Goal: Task Accomplishment & Management: Manage account settings

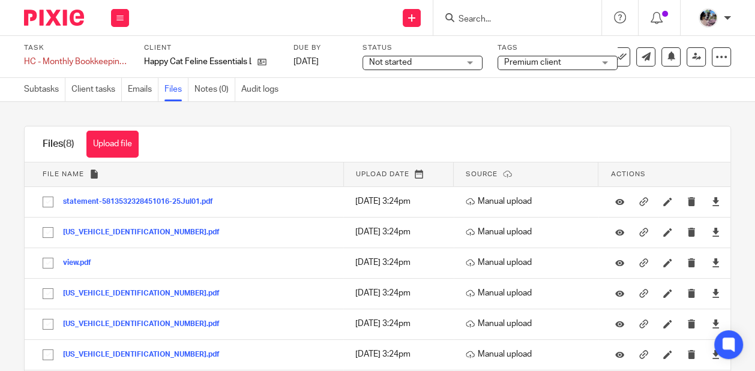
scroll to position [61, 0]
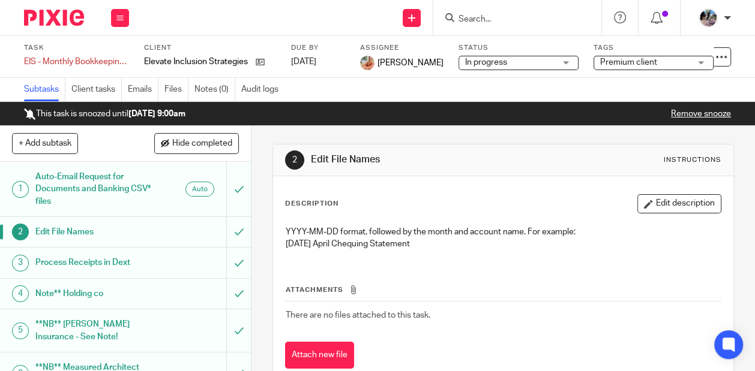
click at [481, 19] on input "Search" at bounding box center [511, 19] width 108 height 11
click at [495, 23] on input "Search" at bounding box center [511, 19] width 108 height 11
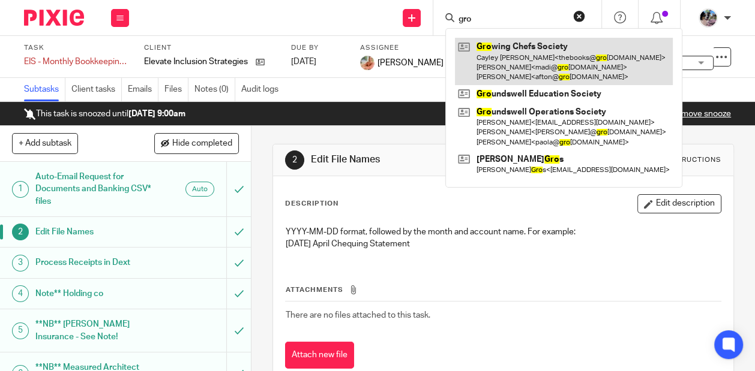
type input "gro"
click at [521, 55] on link at bounding box center [564, 61] width 218 height 47
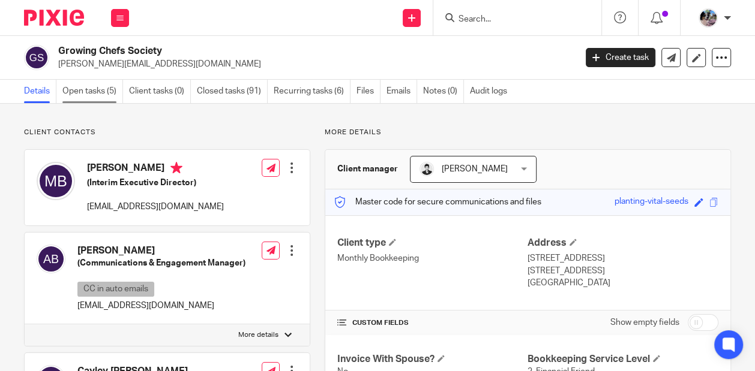
click at [97, 88] on link "Open tasks (5)" at bounding box center [92, 91] width 61 height 23
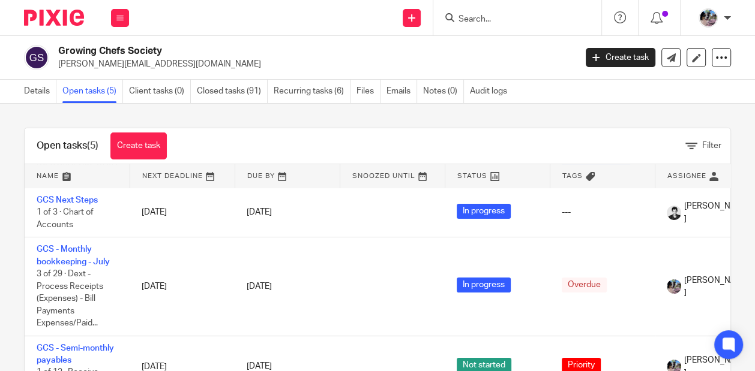
scroll to position [75, 0]
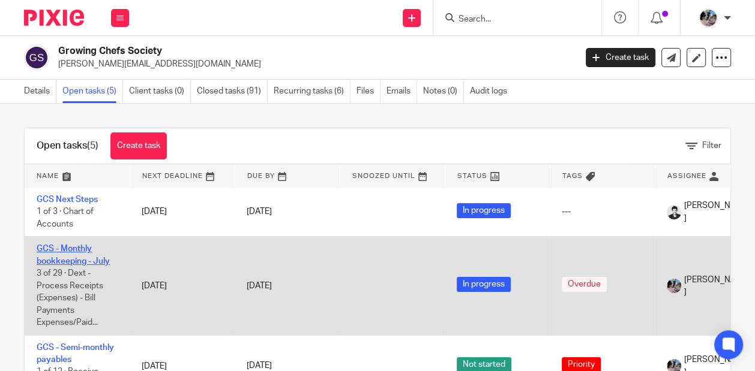
click at [64, 245] on link "GCS - Monthly bookkeeping - July" at bounding box center [73, 255] width 73 height 20
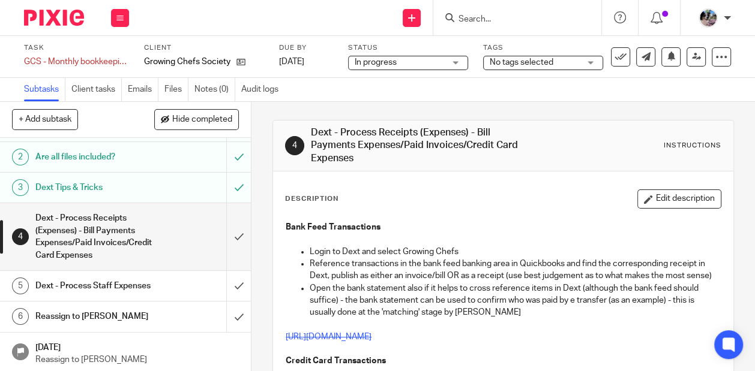
scroll to position [44, 0]
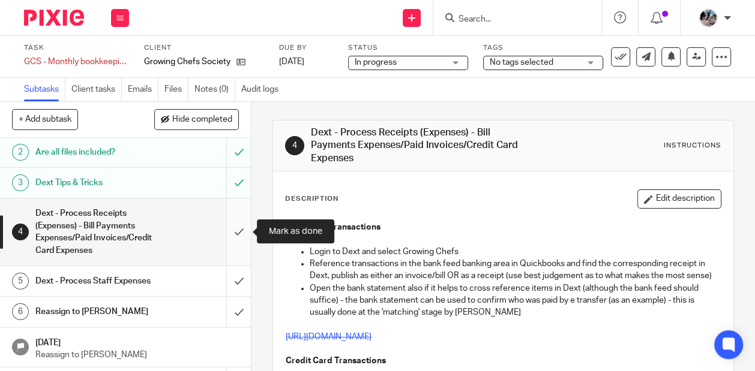
click at [233, 231] on input "submit" at bounding box center [125, 232] width 251 height 67
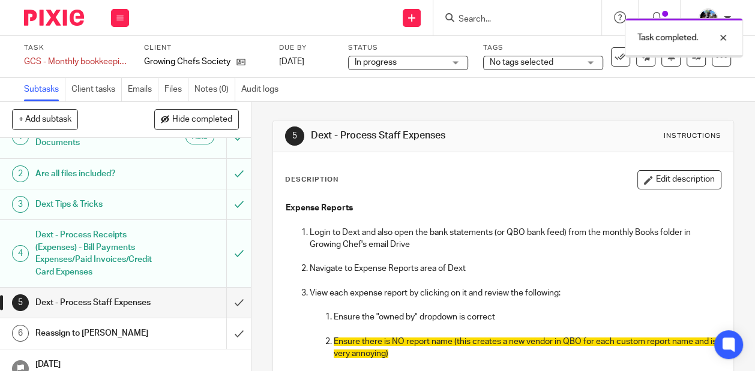
scroll to position [34, 0]
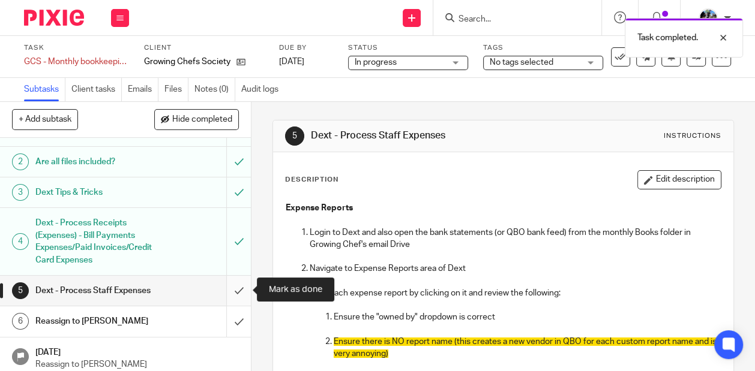
click at [243, 284] on input "submit" at bounding box center [125, 291] width 251 height 30
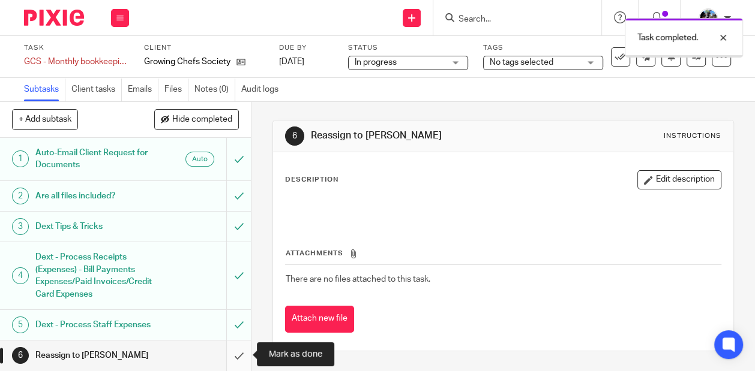
click at [237, 351] on input "submit" at bounding box center [125, 356] width 251 height 30
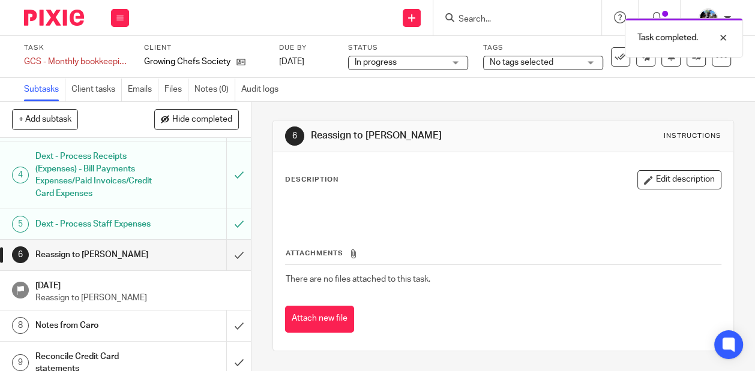
scroll to position [106, 0]
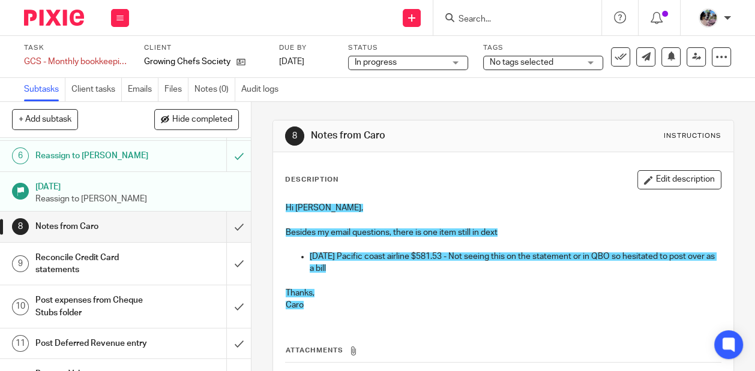
scroll to position [208, 0]
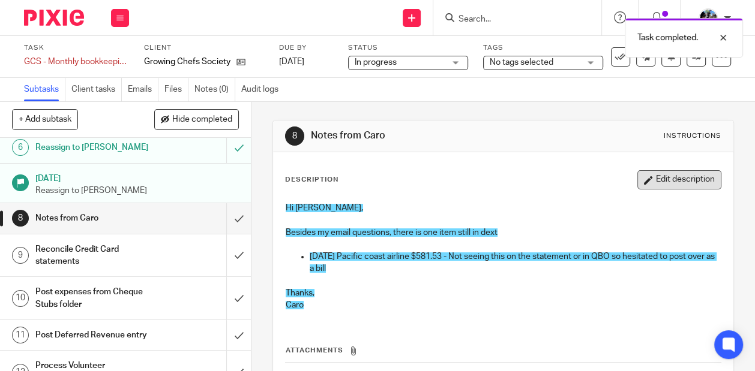
click at [693, 179] on button "Edit description" at bounding box center [679, 179] width 84 height 19
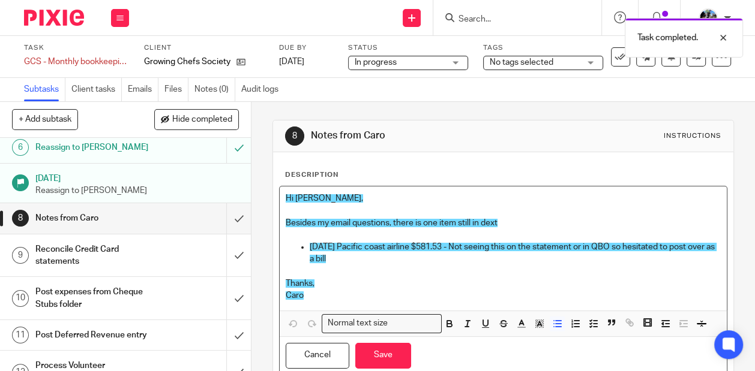
click at [461, 272] on p at bounding box center [514, 272] width 411 height 12
click at [452, 263] on p "2025-07-11 Pacific coast airline $581.53 - Not seeing this on the statement or …" at bounding box center [514, 253] width 411 height 25
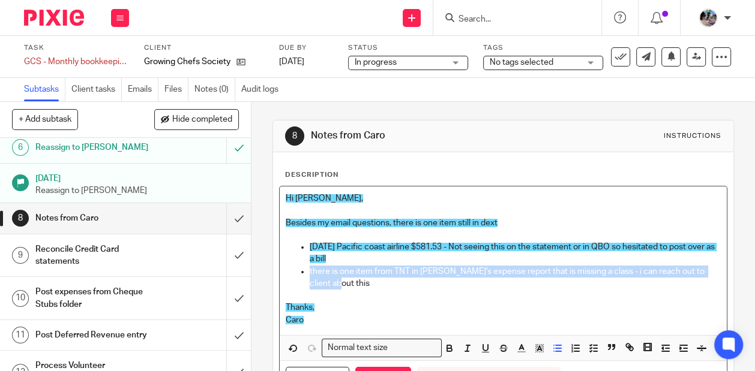
drag, startPoint x: 330, startPoint y: 283, endPoint x: 305, endPoint y: 271, distance: 28.2
click at [305, 271] on ul "2025-07-11 Pacific coast airline $581.53 - Not seeing this on the statement or …" at bounding box center [503, 271] width 435 height 61
click at [537, 344] on icon "button" at bounding box center [539, 348] width 11 height 11
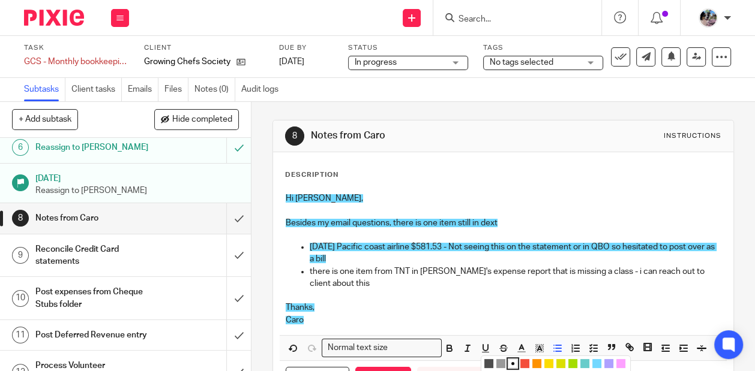
click at [598, 360] on li "color:#73D8FF" at bounding box center [596, 363] width 9 height 9
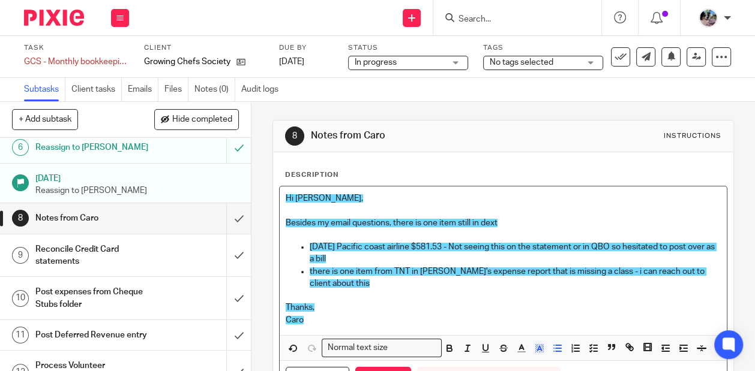
scroll to position [40, 0]
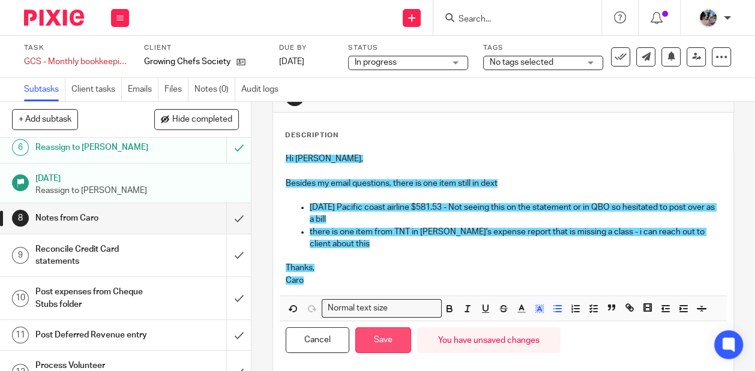
click at [378, 339] on button "Save" at bounding box center [383, 340] width 56 height 26
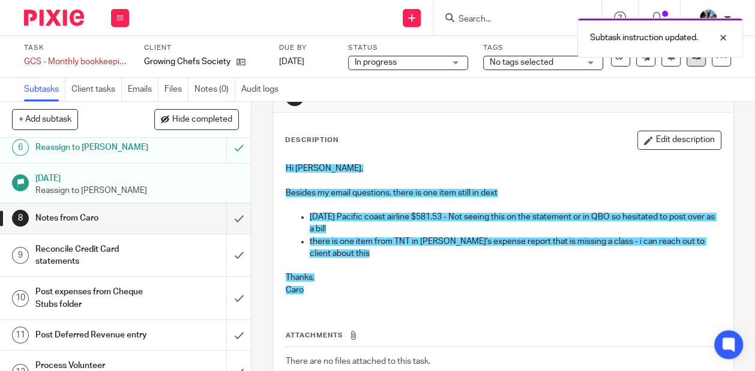
click at [696, 65] on link at bounding box center [695, 56] width 19 height 19
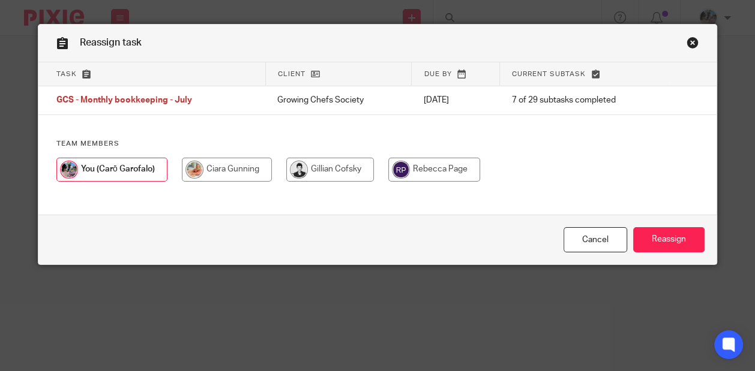
click at [224, 173] on input "radio" at bounding box center [227, 170] width 90 height 24
radio input "true"
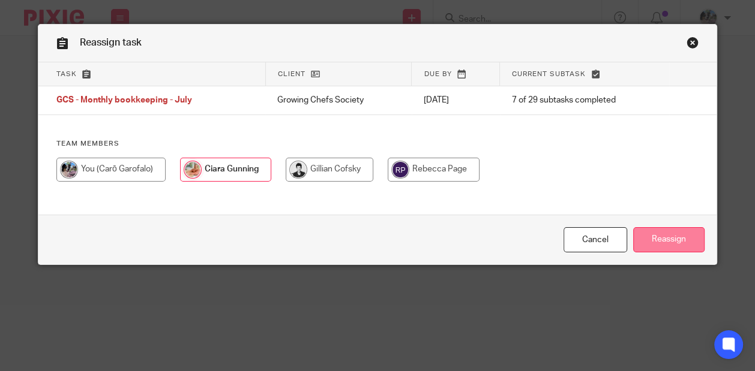
click at [661, 239] on input "Reassign" at bounding box center [668, 240] width 71 height 26
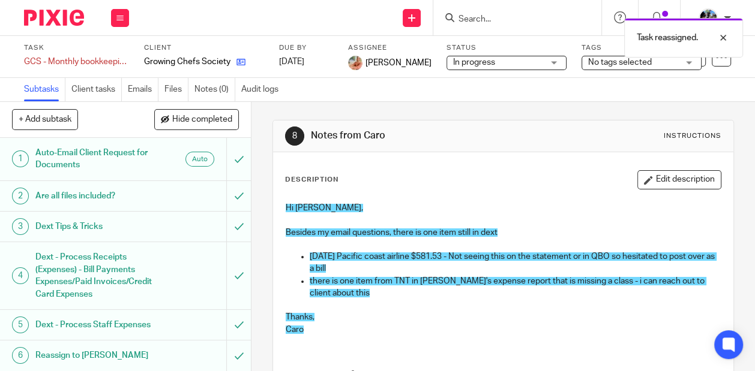
click at [243, 61] on icon at bounding box center [240, 62] width 9 height 9
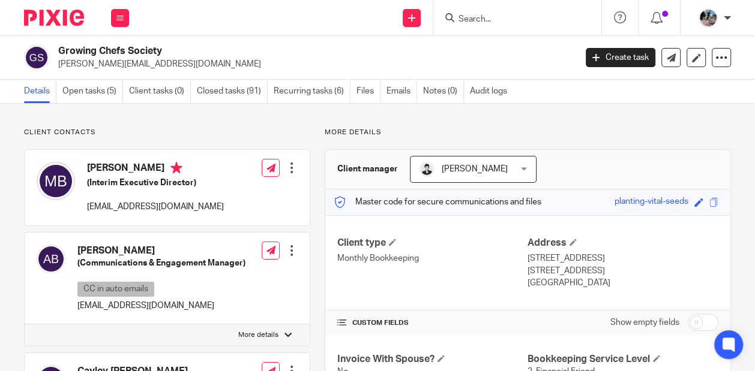
click at [531, 11] on form at bounding box center [521, 17] width 128 height 15
click at [504, 19] on input "Search" at bounding box center [511, 19] width 108 height 11
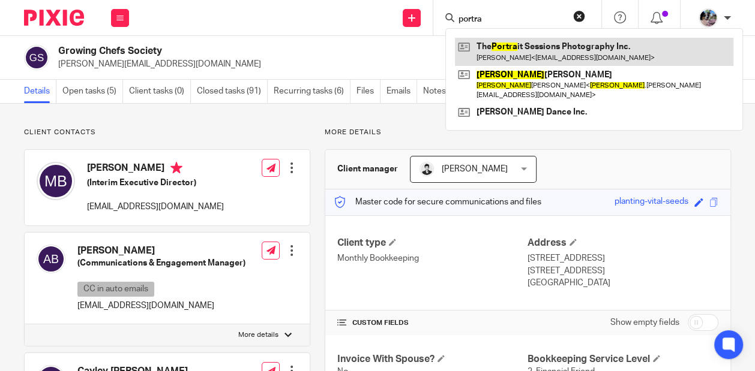
type input "portra"
click at [536, 57] on link at bounding box center [594, 52] width 278 height 28
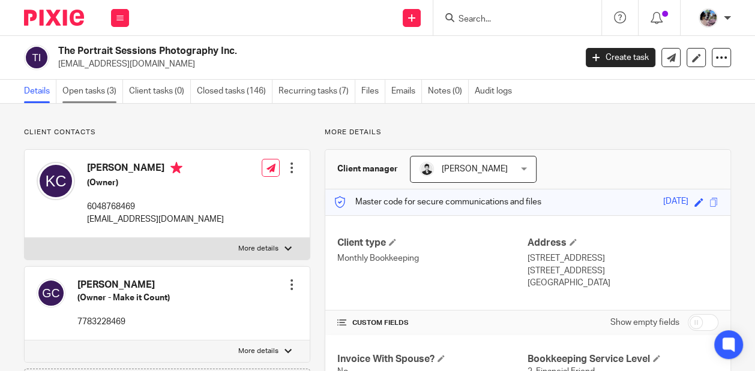
click at [94, 94] on link "Open tasks (3)" at bounding box center [92, 91] width 61 height 23
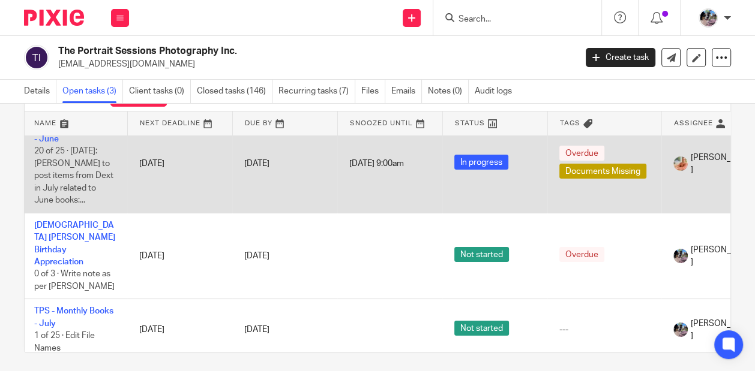
scroll to position [58, 0]
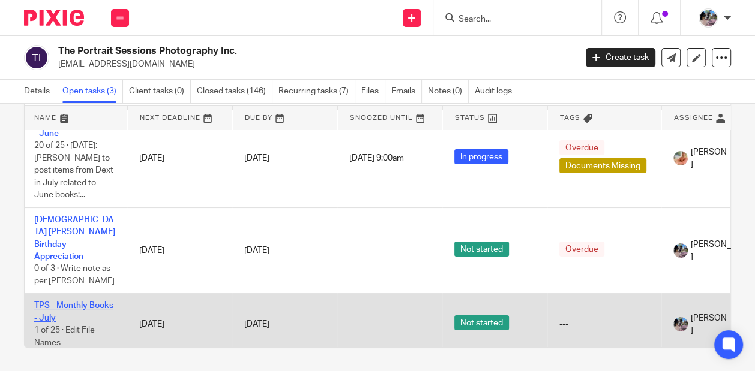
click at [94, 302] on link "TPS - Monthly Books - July" at bounding box center [73, 312] width 79 height 20
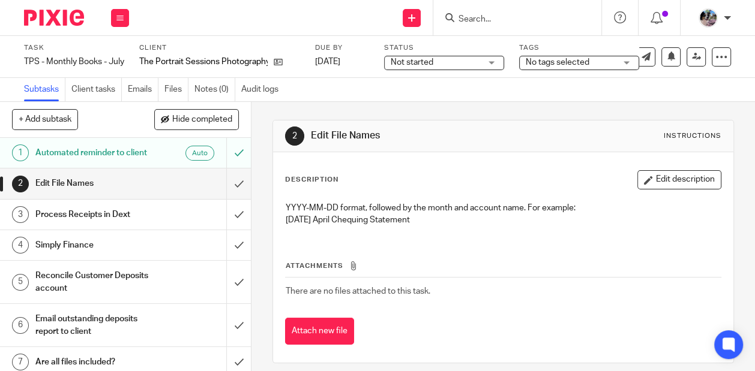
click at [288, 64] on div "The Portrait Sessions Photography Inc." at bounding box center [219, 62] width 161 height 12
click at [280, 63] on icon at bounding box center [278, 62] width 9 height 9
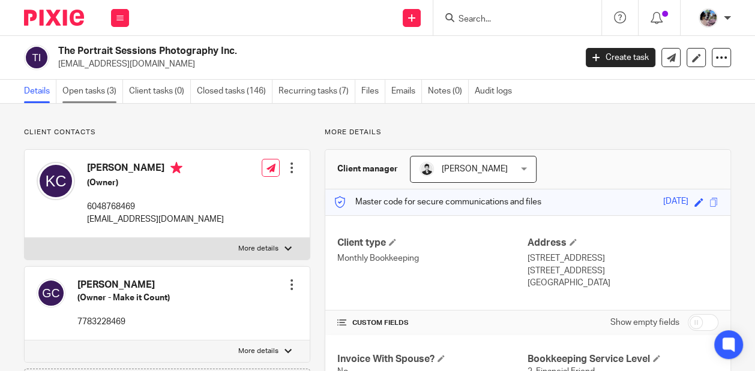
click at [91, 92] on link "Open tasks (3)" at bounding box center [92, 91] width 61 height 23
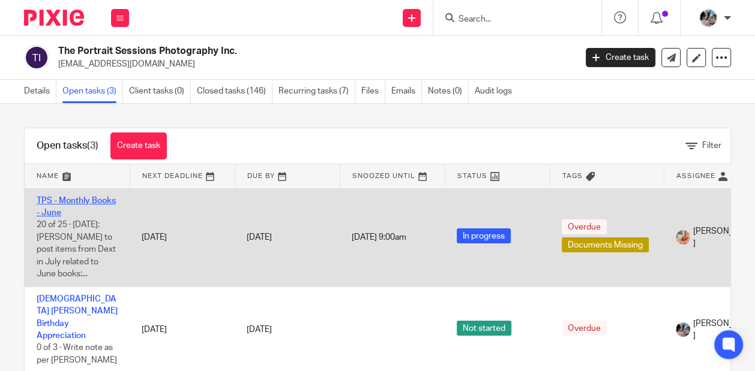
click at [70, 199] on link "TPS - Monthly Books - June" at bounding box center [76, 207] width 79 height 20
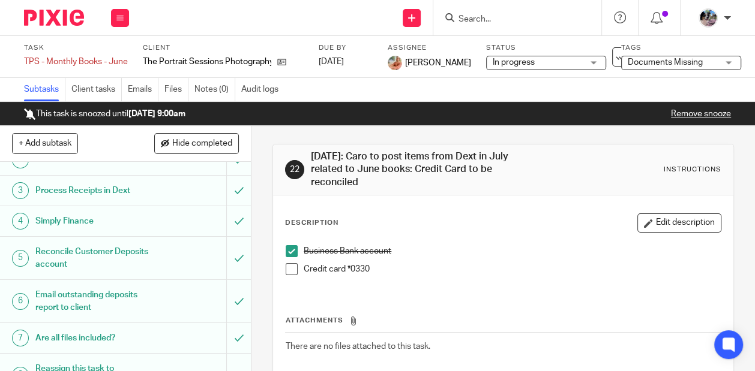
scroll to position [36, 0]
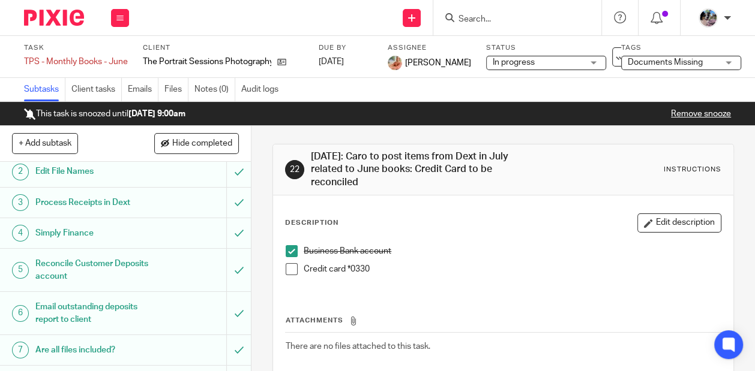
click at [132, 200] on h1 "Process Receipts in Dext" at bounding box center [94, 203] width 119 height 18
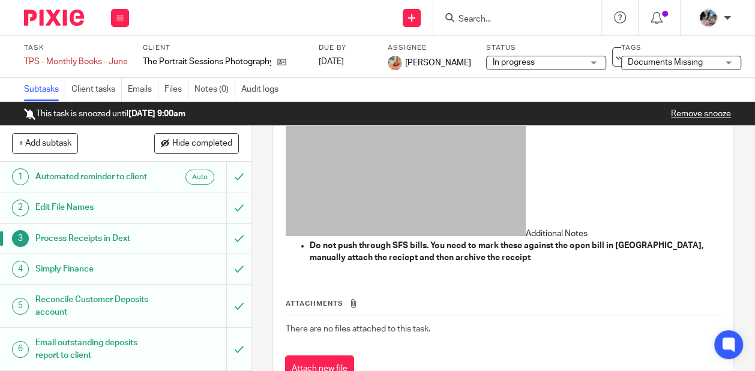
scroll to position [199, 0]
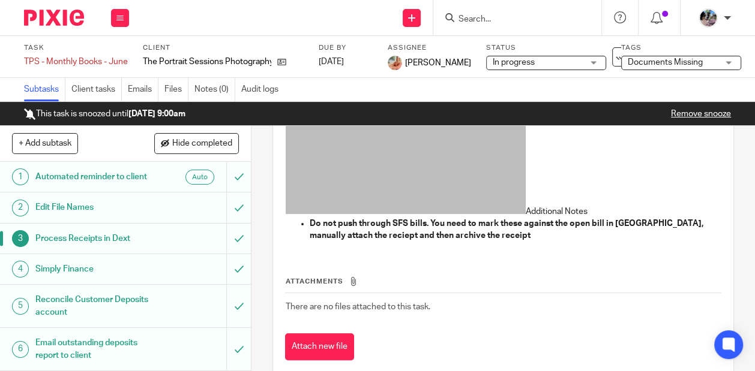
click at [128, 260] on h1 "Simply Finance" at bounding box center [94, 269] width 119 height 18
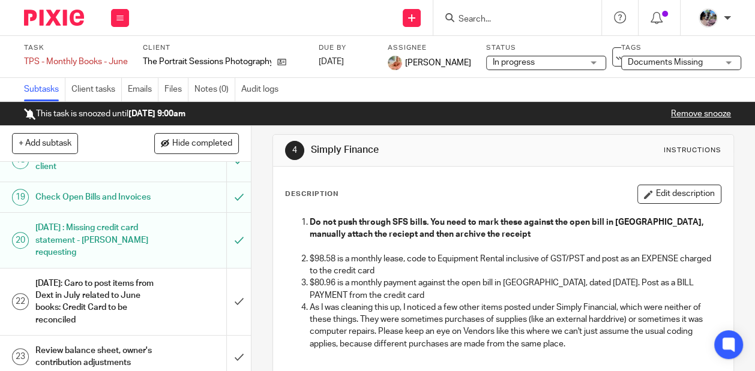
scroll to position [659, 0]
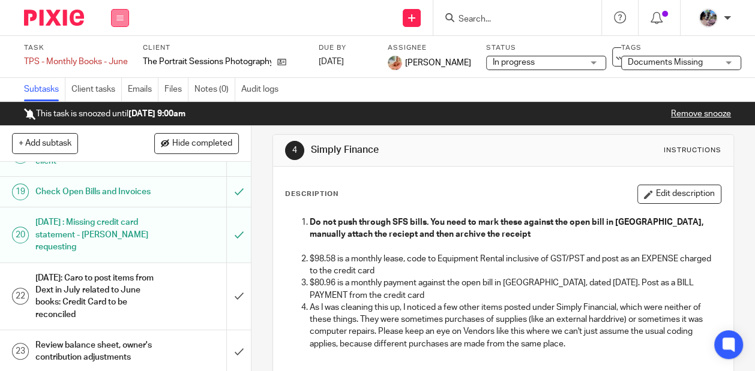
click at [115, 17] on button at bounding box center [120, 18] width 18 height 18
click at [115, 54] on link "Work" at bounding box center [114, 56] width 21 height 8
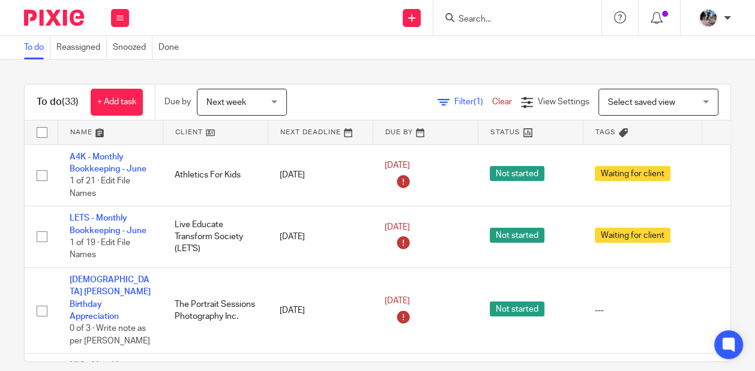
click at [476, 101] on span "(1)" at bounding box center [478, 102] width 10 height 8
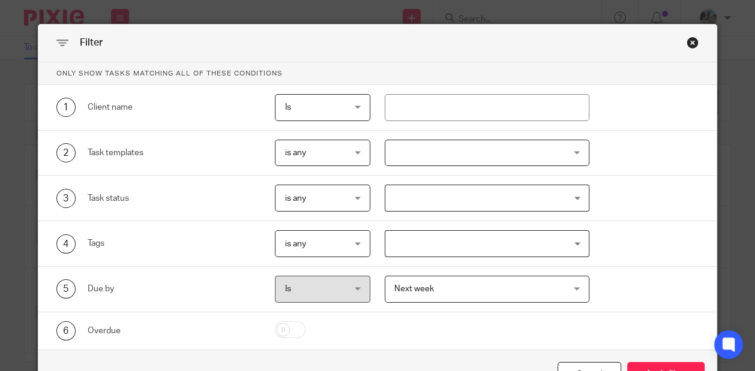
click at [330, 245] on span "is any" at bounding box center [318, 243] width 68 height 25
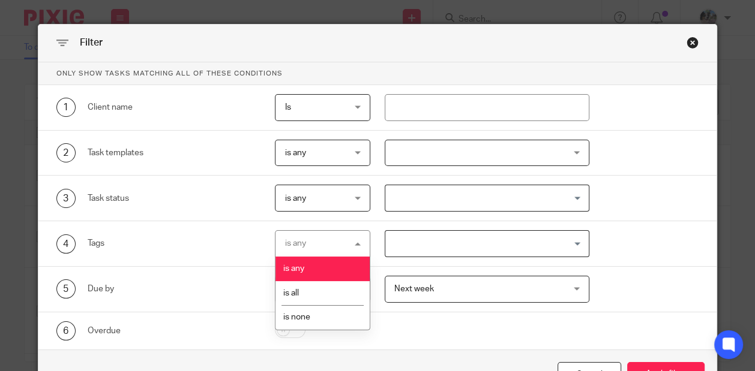
click at [230, 230] on div "4 Tags" at bounding box center [151, 243] width 219 height 27
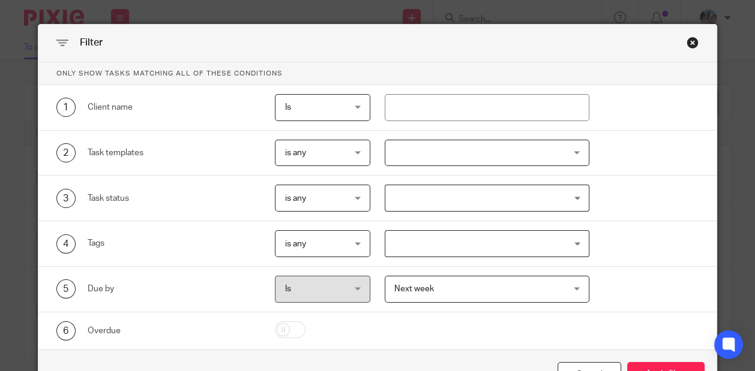
click at [325, 166] on div "2 Task templates is any is any is any is none is_any Bookkeeping - Archived Per…" at bounding box center [377, 154] width 678 height 46
click at [323, 156] on span "is any" at bounding box center [318, 152] width 68 height 25
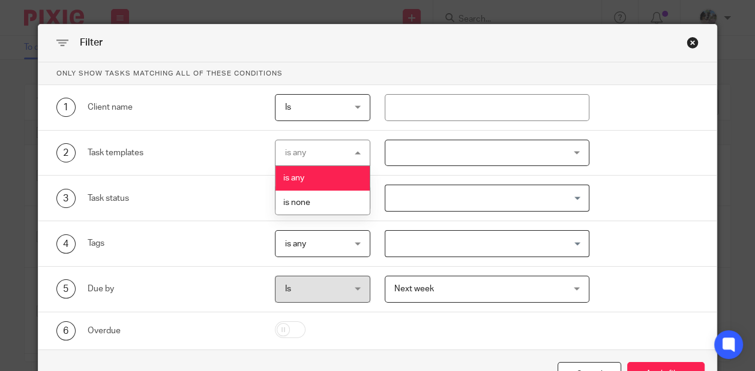
click at [315, 109] on span "Is" at bounding box center [318, 107] width 68 height 25
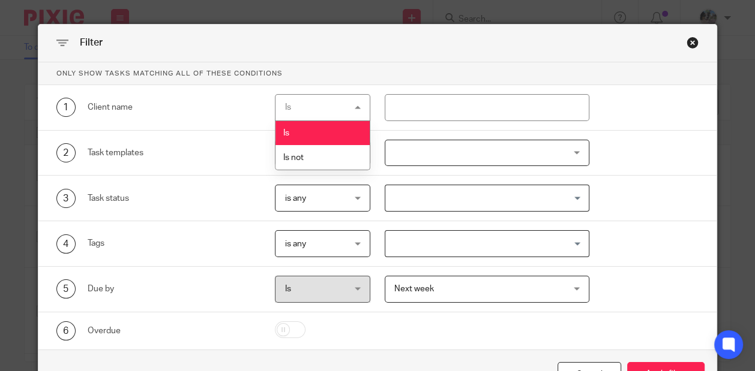
click at [225, 194] on div "Task status" at bounding box center [174, 199] width 173 height 12
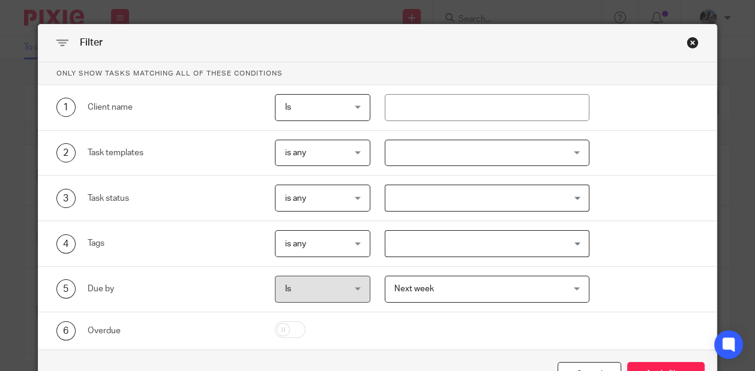
click at [313, 239] on span "is any" at bounding box center [318, 243] width 68 height 25
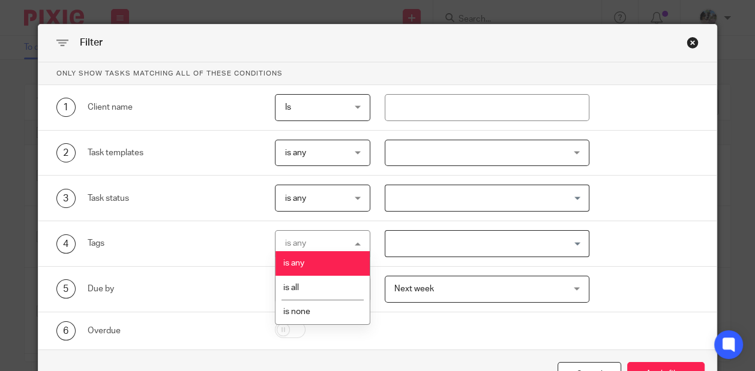
scroll to position [6, 0]
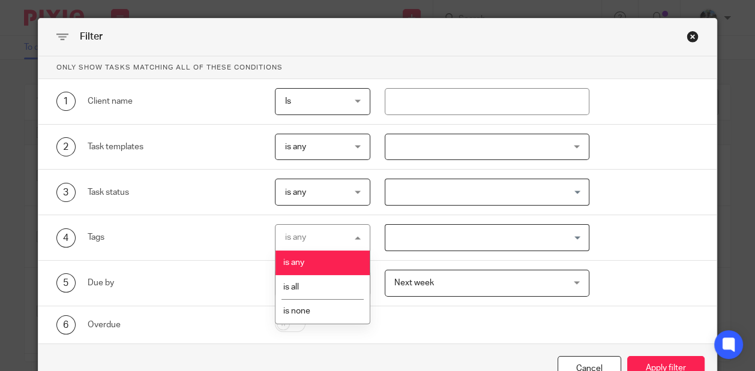
click at [241, 278] on div "Due by" at bounding box center [174, 283] width 173 height 12
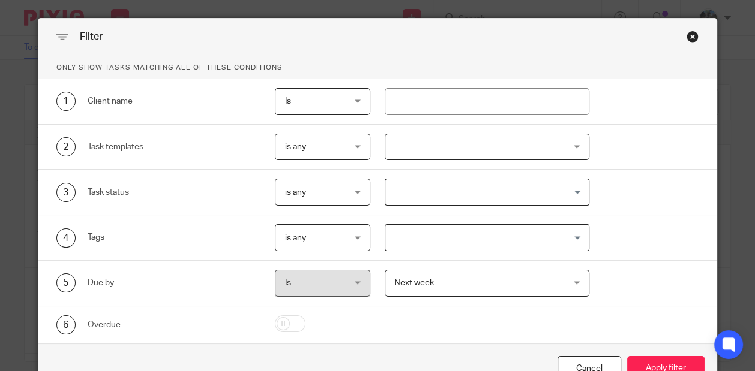
click at [694, 36] on div "Close this dialog window" at bounding box center [692, 37] width 12 height 12
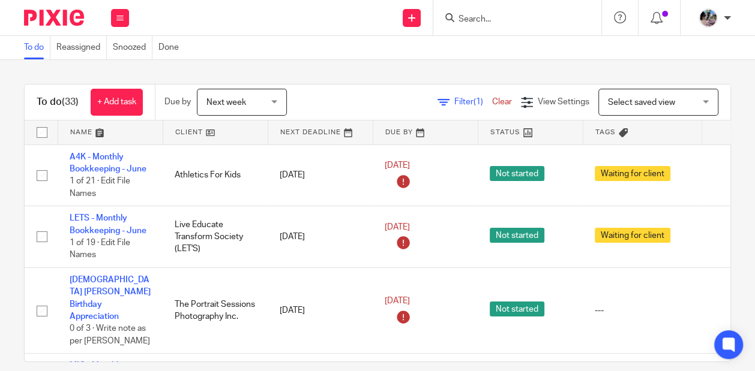
click at [475, 19] on input "Search" at bounding box center [511, 19] width 108 height 11
click at [468, 16] on input "oos" at bounding box center [511, 19] width 108 height 11
type input "oos"
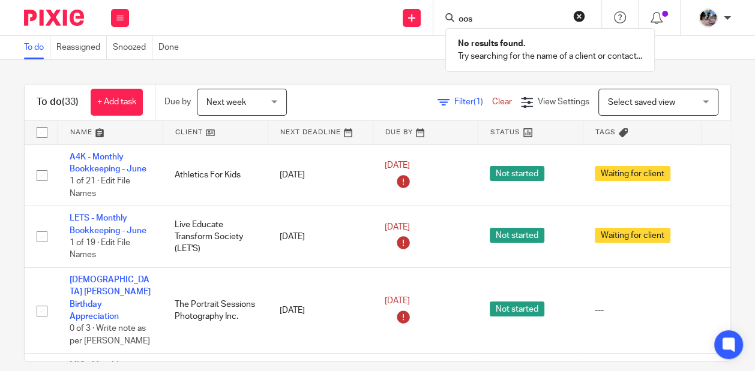
click at [309, 61] on div "To do (33) + Add task Due by Next week Next week Today Tomorrow This week Next …" at bounding box center [377, 215] width 755 height 311
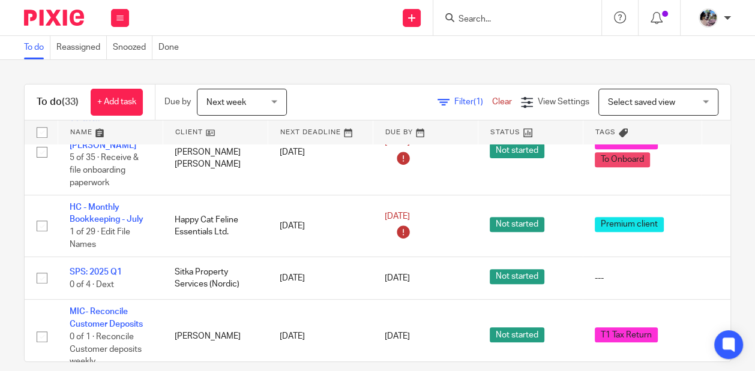
scroll to position [686, 0]
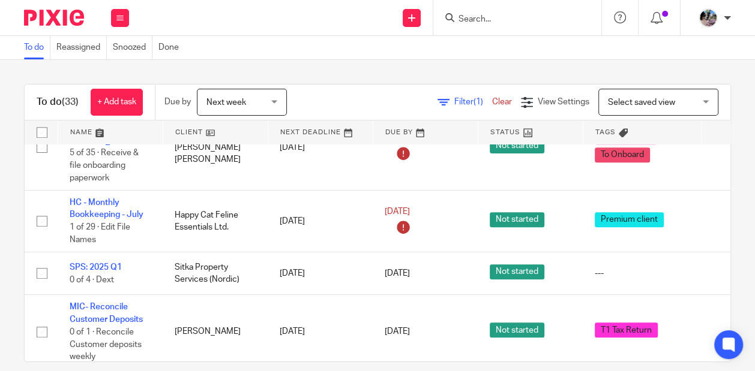
click at [476, 26] on div at bounding box center [517, 17] width 168 height 35
click at [476, 22] on input "Search" at bounding box center [511, 19] width 108 height 11
click at [477, 15] on input "oos" at bounding box center [511, 19] width 108 height 11
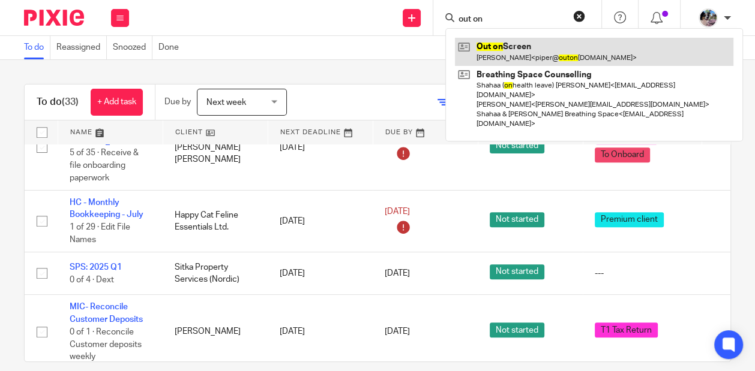
type input "out on"
click at [488, 49] on link at bounding box center [594, 52] width 278 height 28
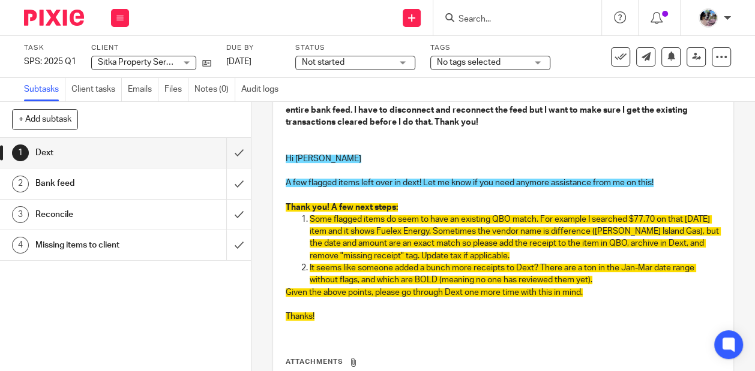
scroll to position [306, 0]
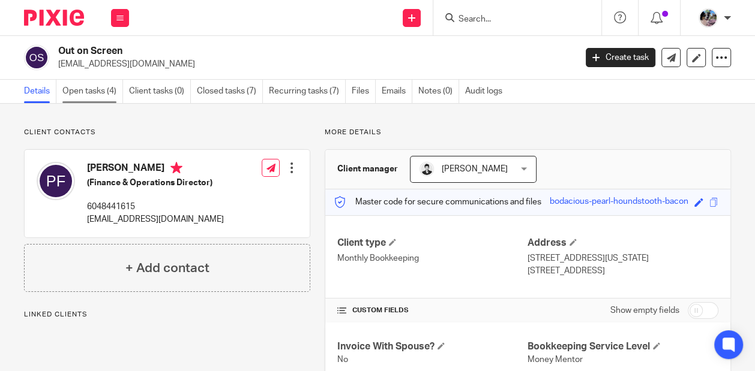
click at [92, 97] on link "Open tasks (4)" at bounding box center [92, 91] width 61 height 23
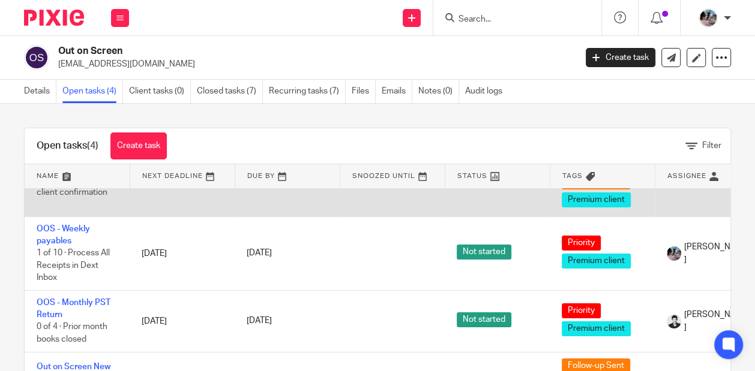
scroll to position [71, 0]
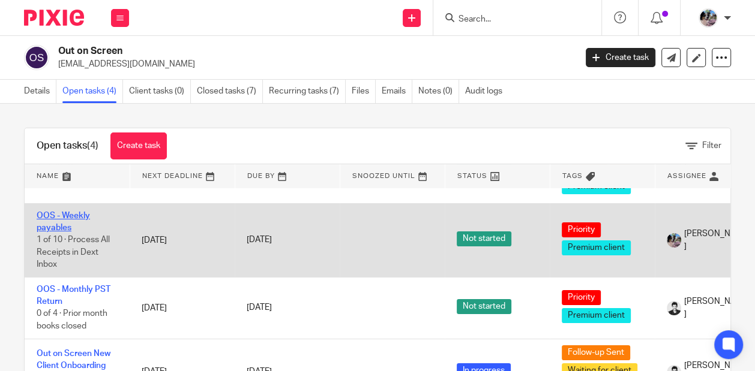
click at [56, 215] on link "OOS - Weekly payables" at bounding box center [63, 222] width 53 height 20
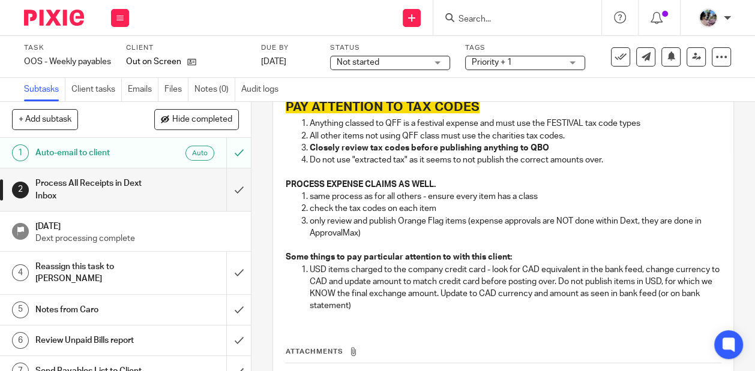
scroll to position [194, 0]
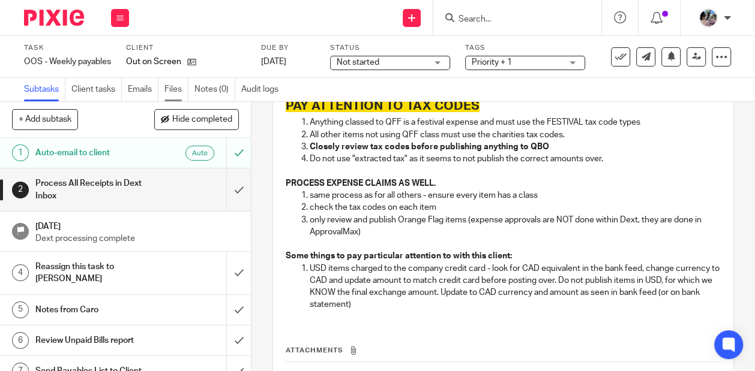
click at [179, 87] on link "Files" at bounding box center [176, 89] width 24 height 23
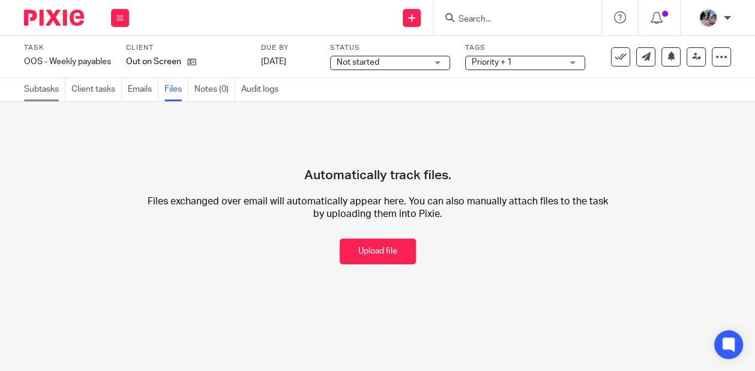
click at [33, 92] on link "Subtasks" at bounding box center [44, 89] width 41 height 23
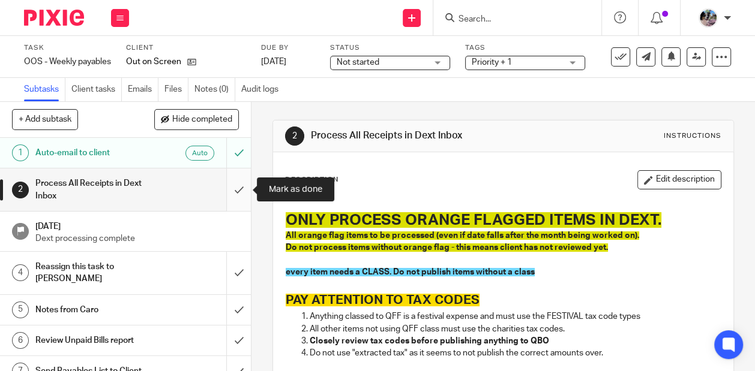
click at [237, 185] on input "submit" at bounding box center [125, 190] width 251 height 43
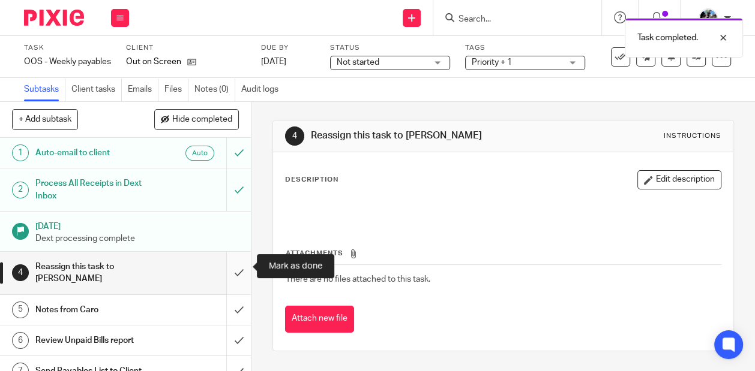
click at [239, 267] on input "submit" at bounding box center [125, 273] width 251 height 43
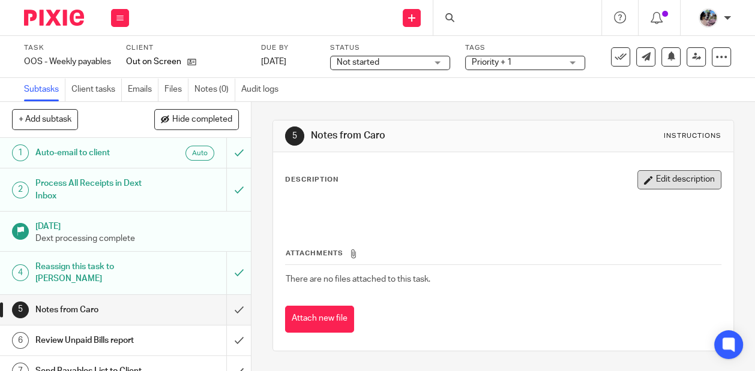
click at [656, 179] on button "Edit description" at bounding box center [679, 179] width 84 height 19
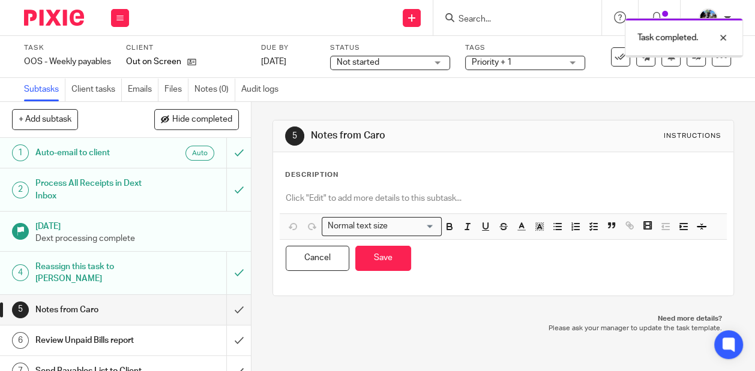
click at [467, 212] on div at bounding box center [503, 200] width 447 height 27
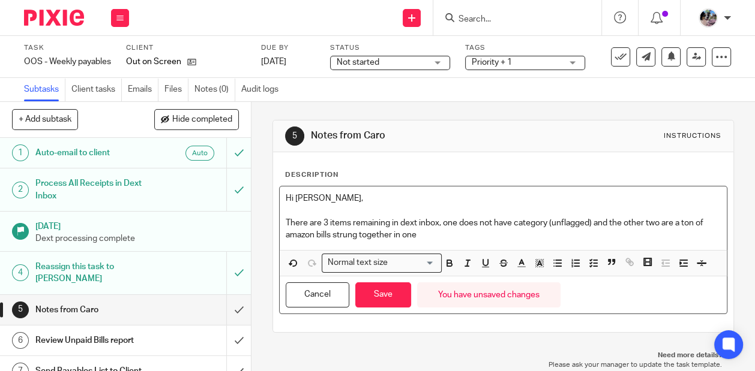
click at [597, 222] on p "There are 3 items remaining in dext inbox, one does not have category (unflagge…" at bounding box center [503, 229] width 435 height 25
click at [558, 237] on p "and the other two are a ton of amazon bills strung together in one" at bounding box center [503, 235] width 435 height 12
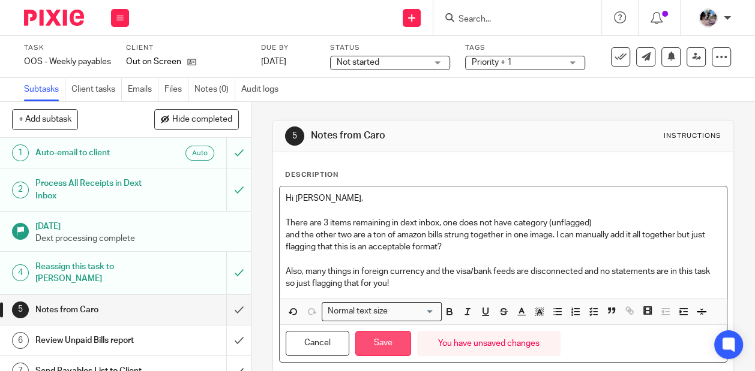
click at [387, 344] on button "Save" at bounding box center [383, 344] width 56 height 26
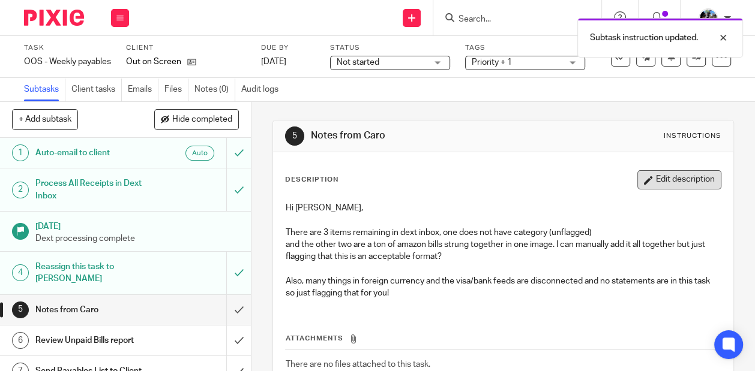
click at [702, 184] on button "Edit description" at bounding box center [679, 179] width 84 height 19
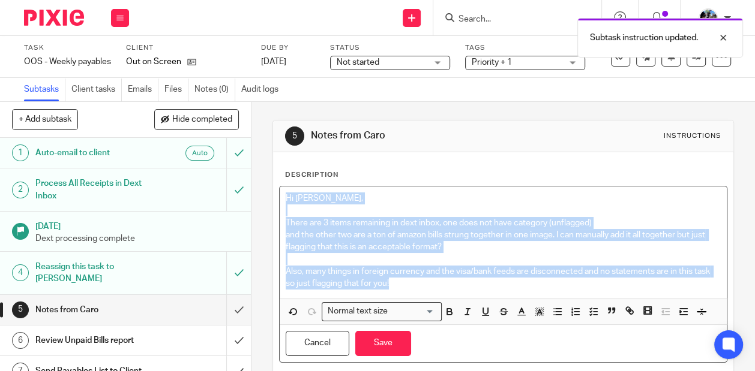
drag, startPoint x: 405, startPoint y: 290, endPoint x: 260, endPoint y: 202, distance: 170.3
click at [260, 202] on div "5 Notes from Caro Instructions Description Hi [PERSON_NAME], There are 3 items …" at bounding box center [502, 236] width 503 height 269
click at [543, 312] on icon "button" at bounding box center [539, 311] width 11 height 11
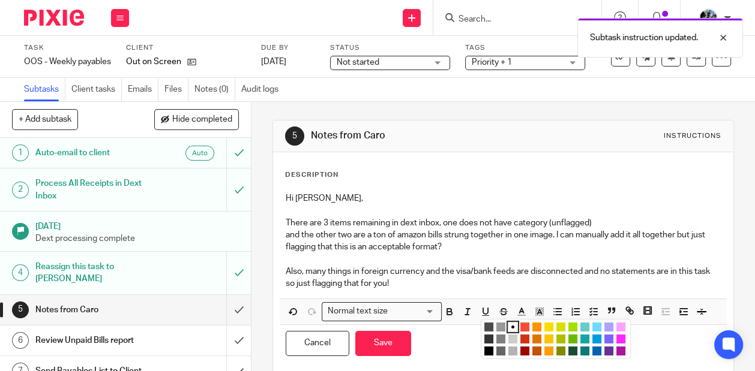
click at [595, 326] on li "color:#73D8FF" at bounding box center [596, 327] width 9 height 9
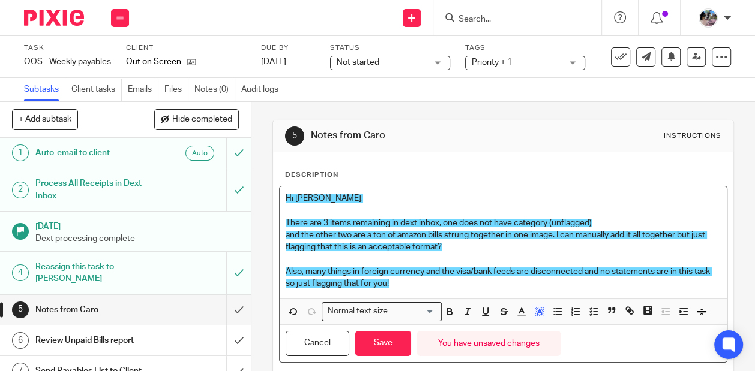
click at [438, 283] on p "Also, many things in foreign currency and the visa/bank feeds are disconnected …" at bounding box center [503, 278] width 435 height 25
click at [458, 253] on p at bounding box center [503, 259] width 435 height 12
click at [289, 221] on span "There are 3 items remaining in dext inbox, one does not have category (unflagge…" at bounding box center [439, 223] width 306 height 8
click at [286, 219] on span "There are 3 items remaining in dext inbox, one does not have category (unflagge…" at bounding box center [439, 223] width 306 height 8
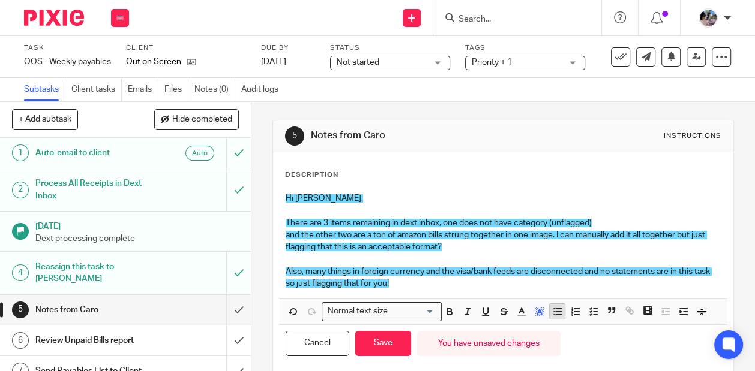
click at [555, 315] on line "button" at bounding box center [557, 315] width 5 height 0
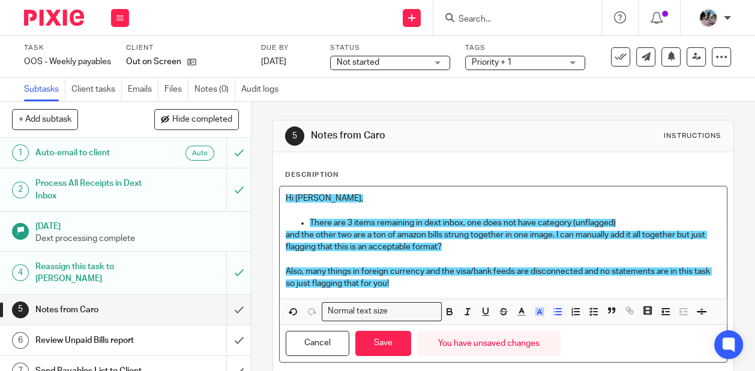
click at [282, 233] on div "Hi Gillian, There are 3 items remaining in dext inbox, one does not have catego…" at bounding box center [503, 243] width 447 height 112
click at [558, 312] on line "button" at bounding box center [557, 312] width 5 height 0
click at [498, 243] on p "and the other two are a ton of amazon bills strung together in one image. I can…" at bounding box center [514, 241] width 411 height 25
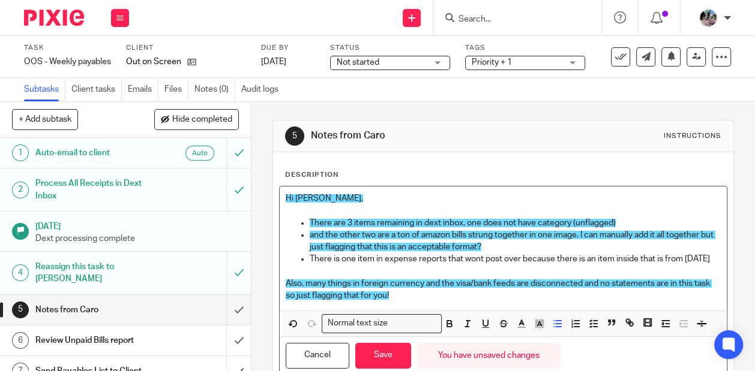
drag, startPoint x: 719, startPoint y: 254, endPoint x: 673, endPoint y: 242, distance: 47.3
click at [673, 242] on ul "and the other two are a ton of amazon bills strung together in one image. I can…" at bounding box center [503, 247] width 435 height 37
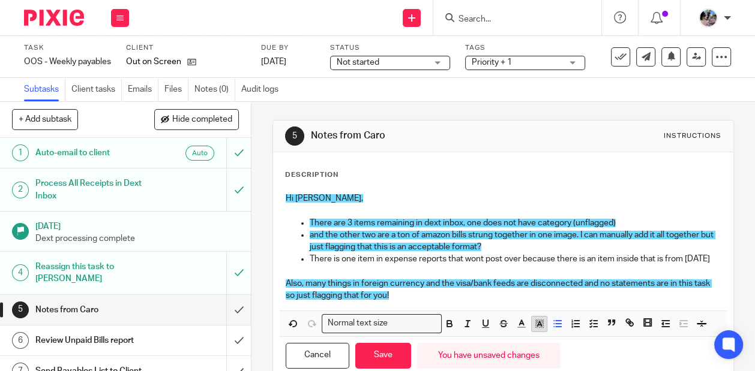
click at [540, 320] on icon "button" at bounding box center [539, 323] width 11 height 11
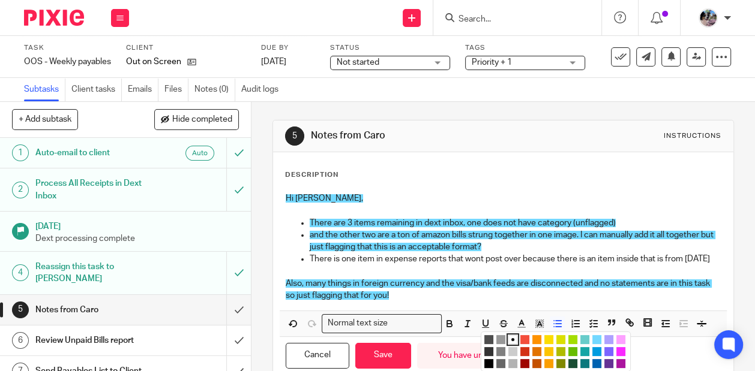
click at [596, 338] on li "color:#73D8FF" at bounding box center [596, 339] width 9 height 9
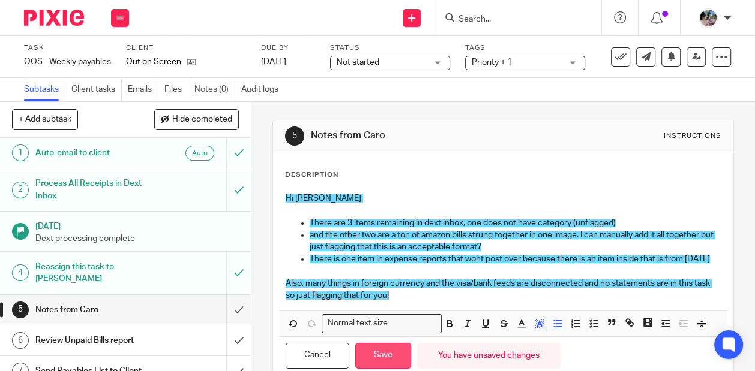
click at [378, 352] on button "Save" at bounding box center [383, 356] width 56 height 26
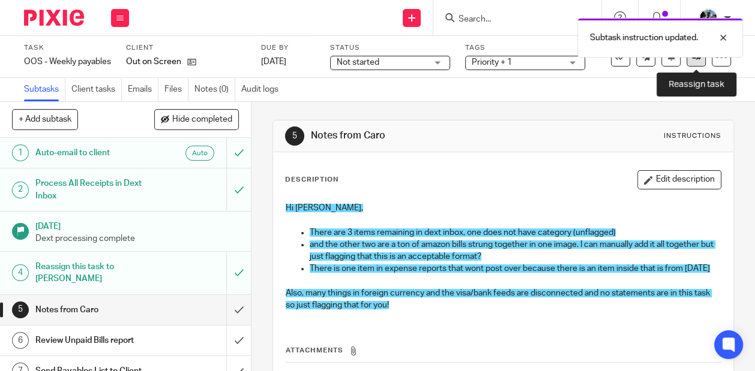
click at [688, 65] on link at bounding box center [695, 56] width 19 height 19
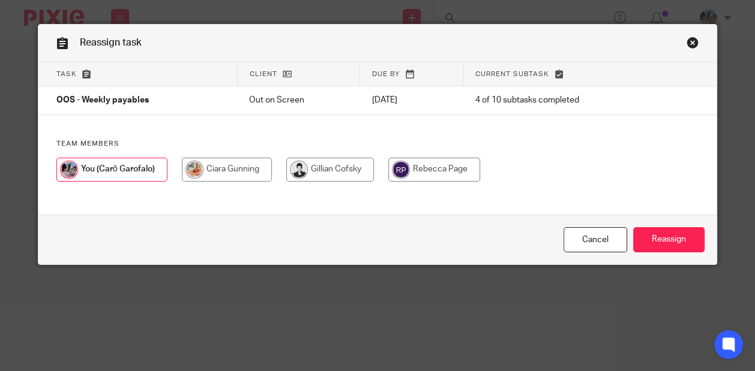
click at [312, 172] on input "radio" at bounding box center [330, 170] width 88 height 24
radio input "true"
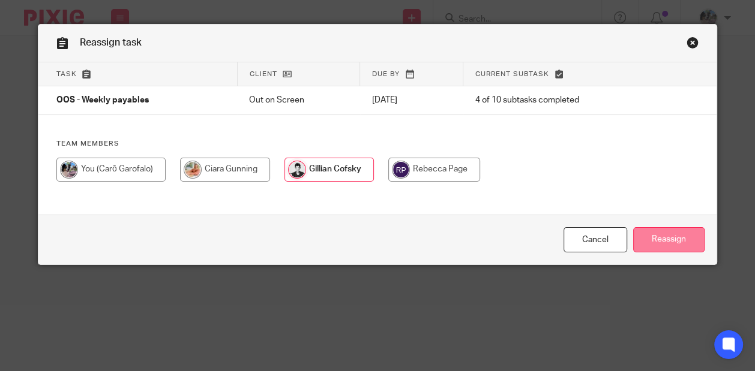
click at [657, 241] on input "Reassign" at bounding box center [668, 240] width 71 height 26
